Goal: Task Accomplishment & Management: Manage account settings

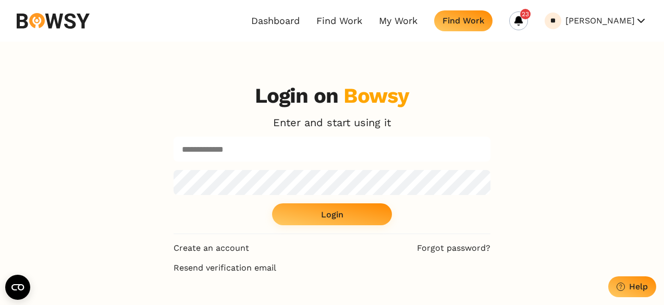
type input "**********"
click at [300, 217] on button "Login" at bounding box center [332, 214] width 120 height 22
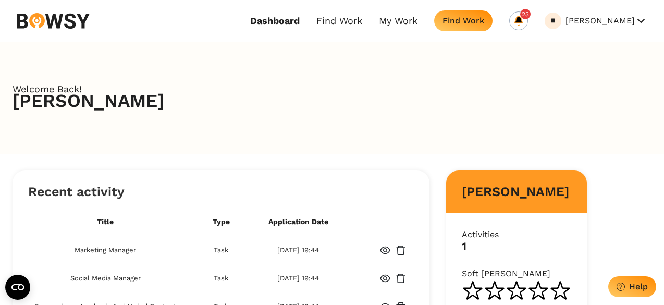
click at [522, 18] on icon at bounding box center [518, 21] width 10 height 10
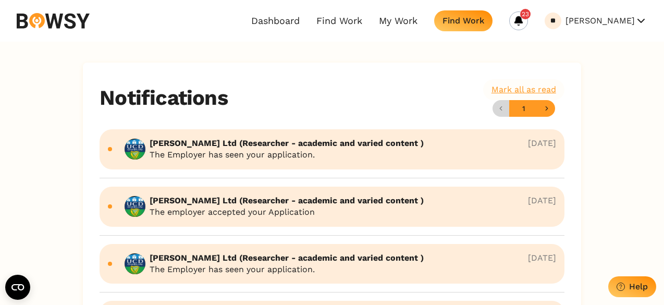
click at [529, 90] on div "Mark all as read" at bounding box center [523, 89] width 65 height 10
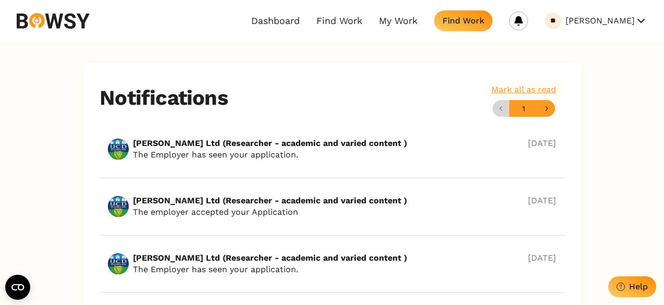
click at [194, 100] on h3 "Notifications" at bounding box center [164, 97] width 128 height 25
click at [119, 149] on img at bounding box center [118, 149] width 21 height 21
